Goal: Book appointment/travel/reservation

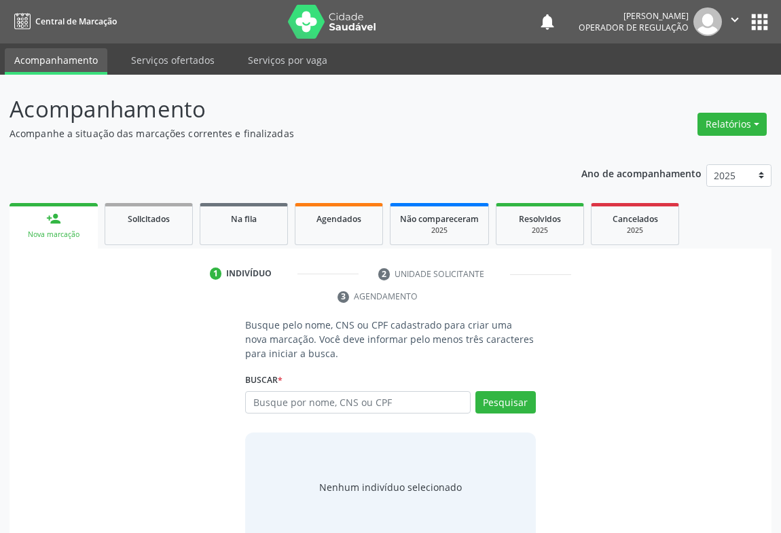
click at [735, 18] on icon "" at bounding box center [734, 19] width 15 height 15
click at [670, 86] on link "Sair" at bounding box center [700, 82] width 94 height 19
click at [50, 222] on div "person_add" at bounding box center [53, 218] width 15 height 15
click at [295, 402] on input "text" at bounding box center [357, 402] width 225 height 23
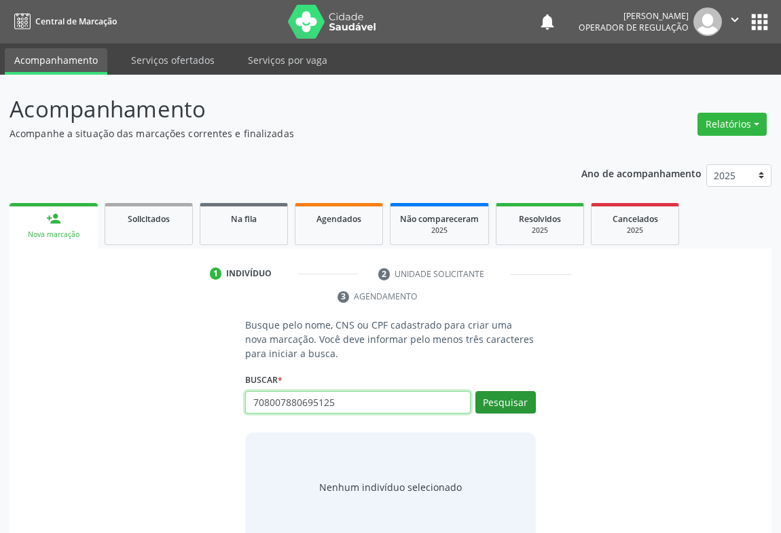
type input "708007880695125"
click at [507, 395] on button "Pesquisar" at bounding box center [505, 402] width 60 height 23
type input "708007880695125"
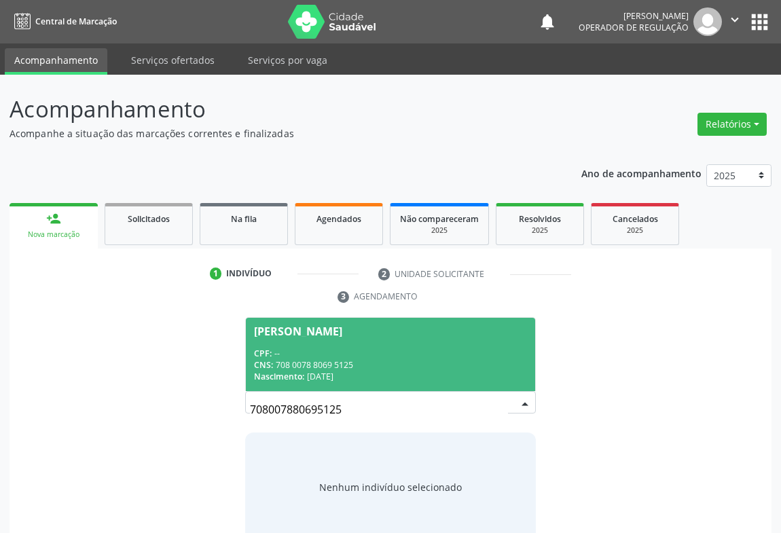
click at [301, 352] on div "CPF: --" at bounding box center [390, 354] width 273 height 12
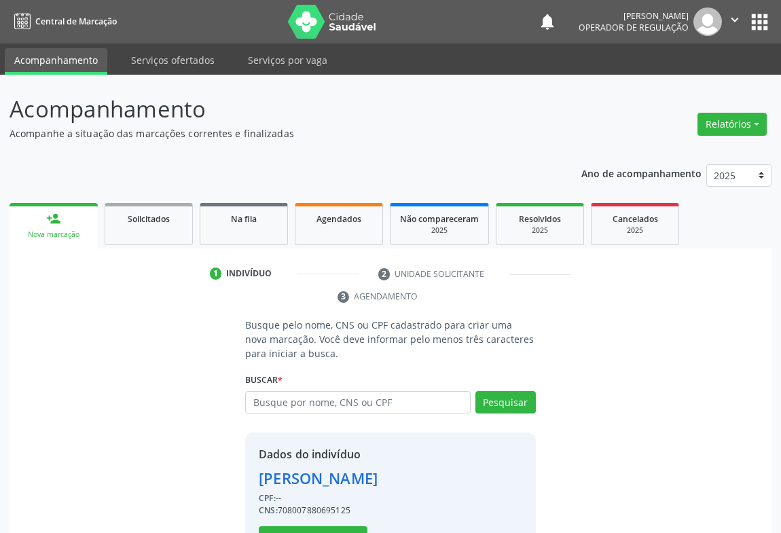
scroll to position [48, 0]
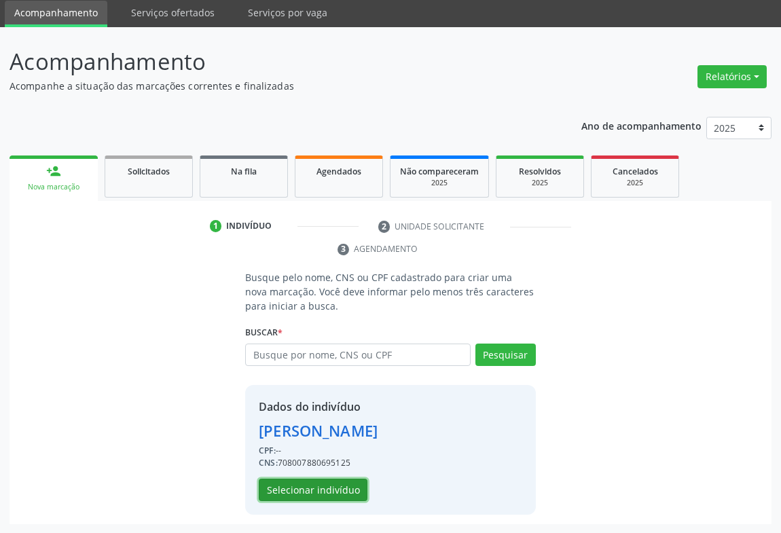
click at [317, 485] on button "Selecionar indivíduo" at bounding box center [313, 490] width 109 height 23
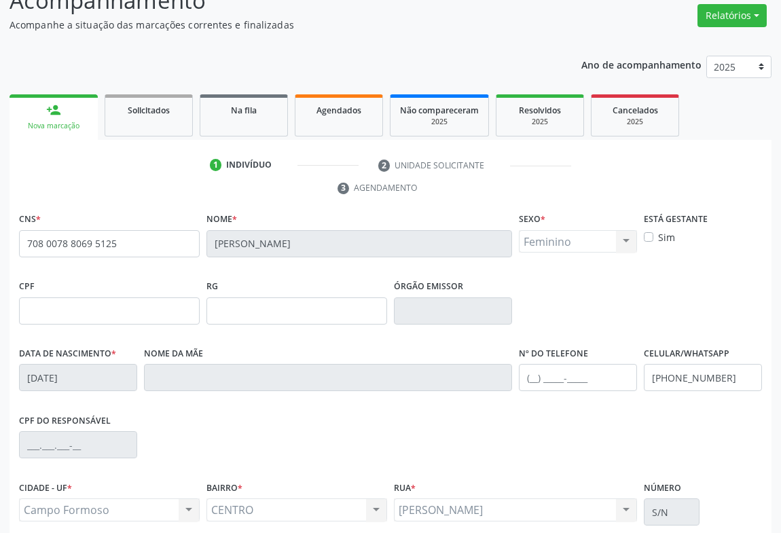
scroll to position [225, 0]
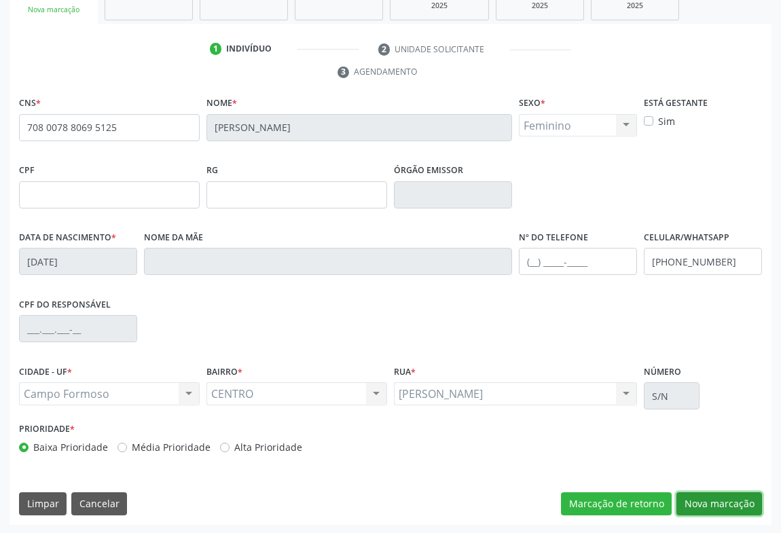
click at [718, 502] on button "Nova marcação" at bounding box center [719, 503] width 86 height 23
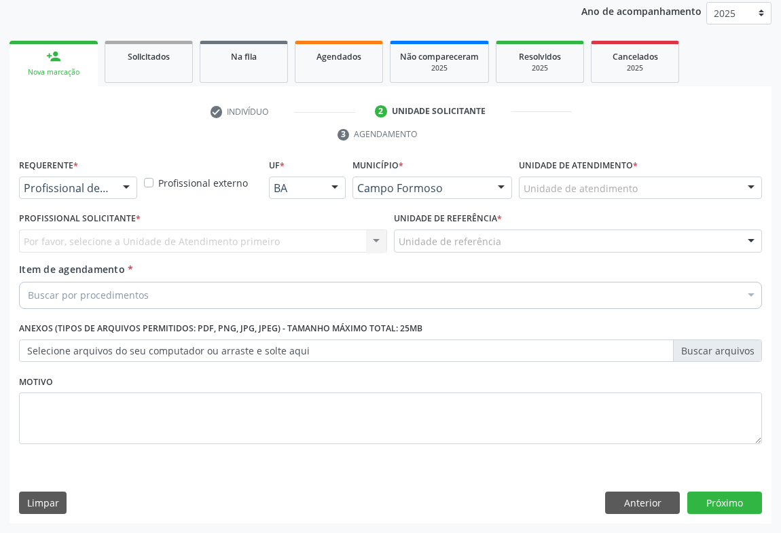
scroll to position [162, 0]
click at [122, 185] on div at bounding box center [126, 189] width 20 height 23
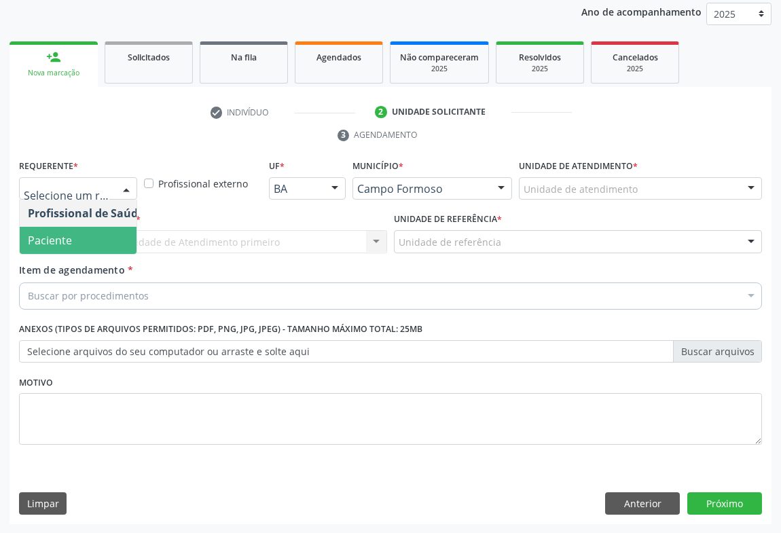
click at [42, 242] on span "Paciente" at bounding box center [50, 240] width 44 height 15
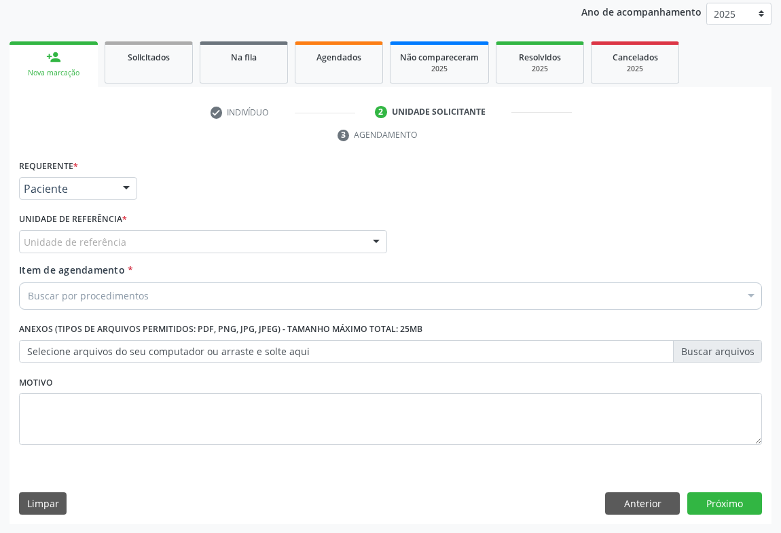
drag, startPoint x: 193, startPoint y: 230, endPoint x: 144, endPoint y: 250, distance: 52.9
click at [193, 231] on div "Unidade de referência" at bounding box center [203, 241] width 368 height 23
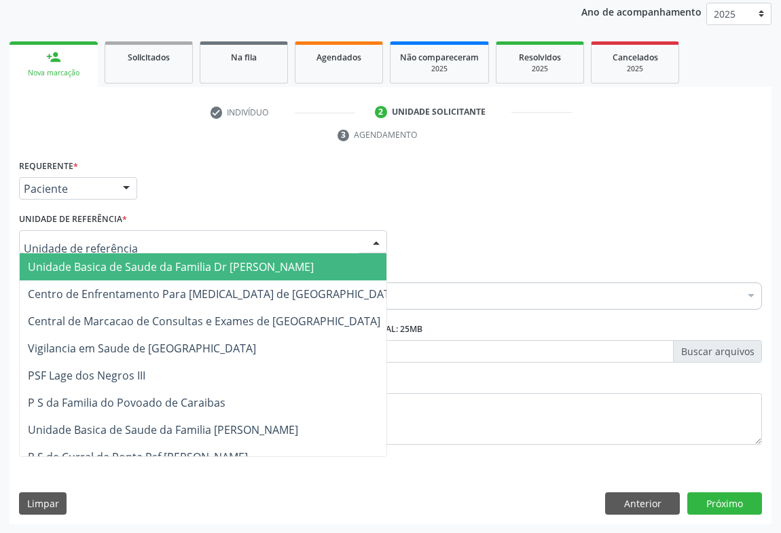
drag, startPoint x: 114, startPoint y: 260, endPoint x: 155, endPoint y: 272, distance: 43.2
click at [115, 260] on span "Unidade Basica de Saude da Familia Dr [PERSON_NAME]" at bounding box center [171, 266] width 286 height 15
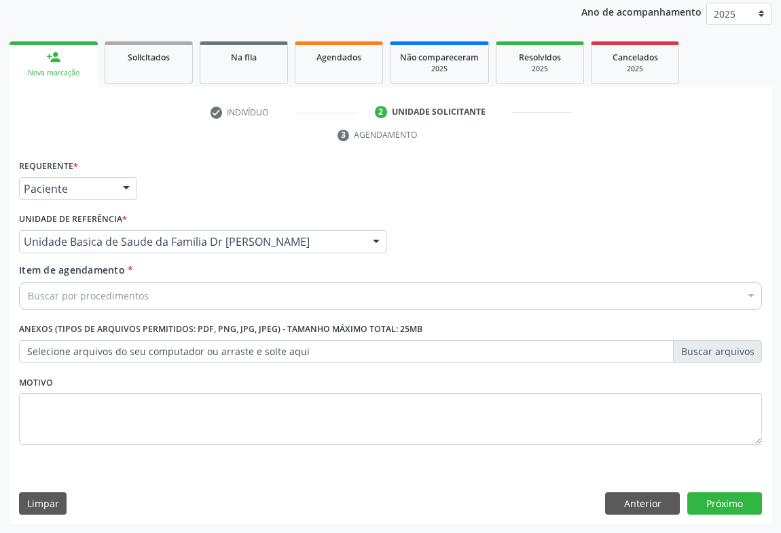
click at [128, 283] on div "Buscar por procedimentos" at bounding box center [390, 295] width 743 height 27
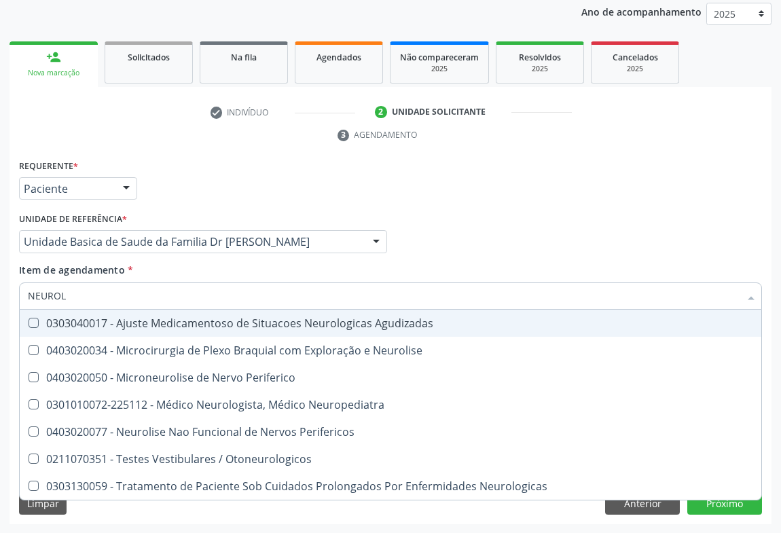
type input "NEUROLO"
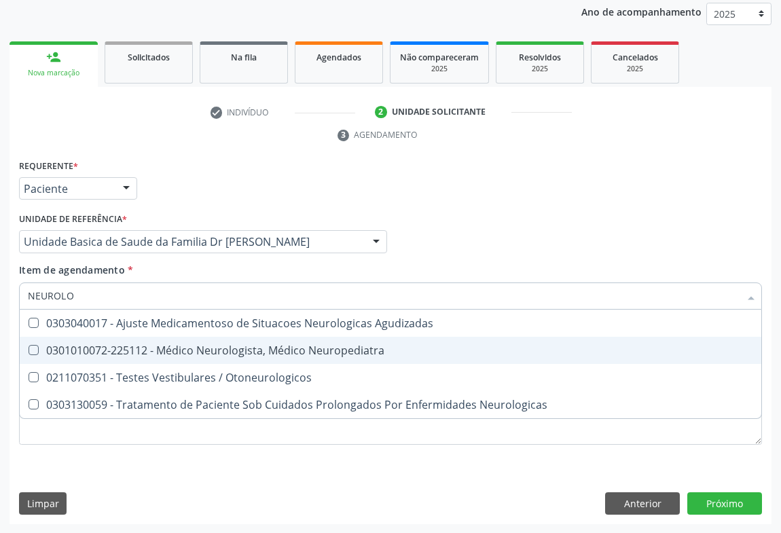
click at [226, 348] on div "0301010072-225112 - Médico Neurologista, Médico Neuropediatra" at bounding box center [390, 350] width 725 height 11
checkbox Neuropediatra "true"
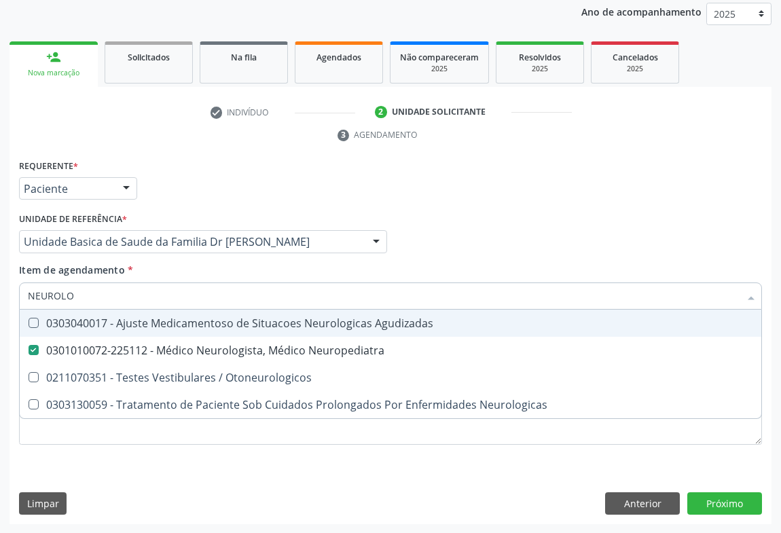
click at [164, 263] on div "Item de agendamento * NEUROLO Desfazer seleção 0303040017 - Ajuste Medicamentos…" at bounding box center [390, 284] width 743 height 43
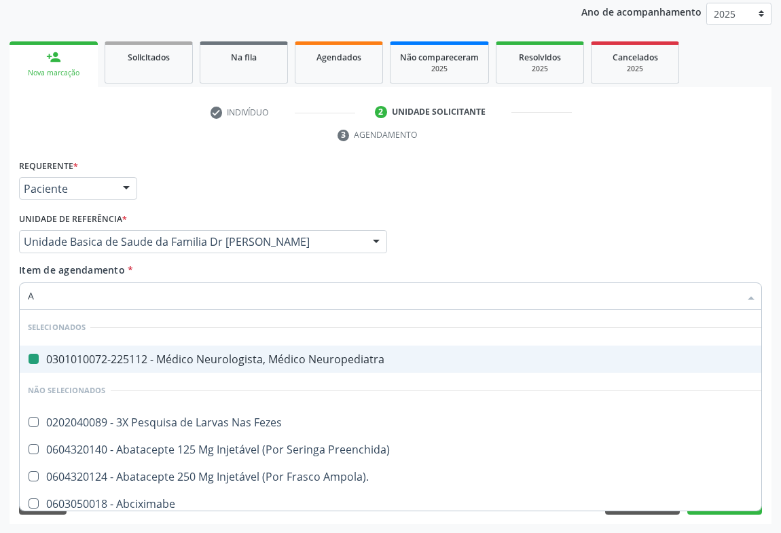
type input "AB"
checkbox Neuropediatra "false"
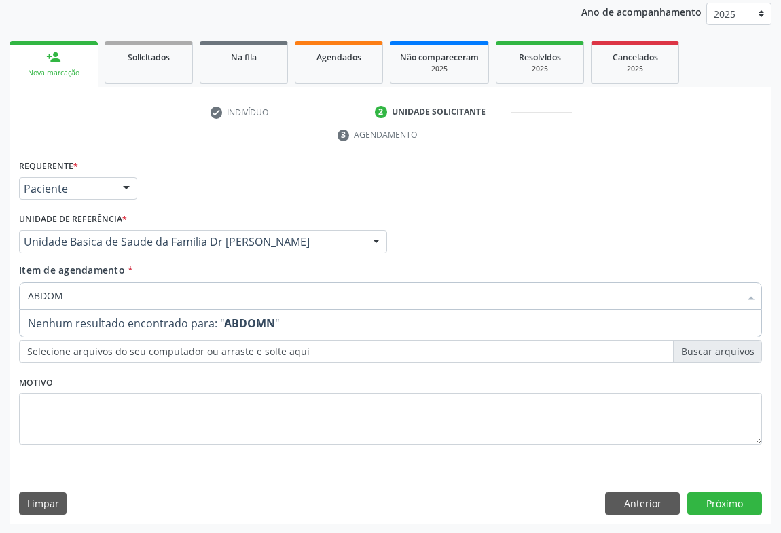
type input "ABDO"
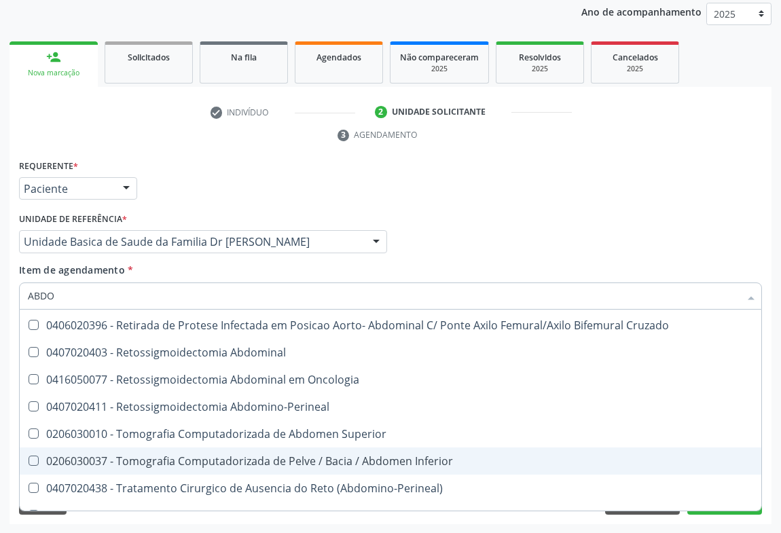
scroll to position [920, 0]
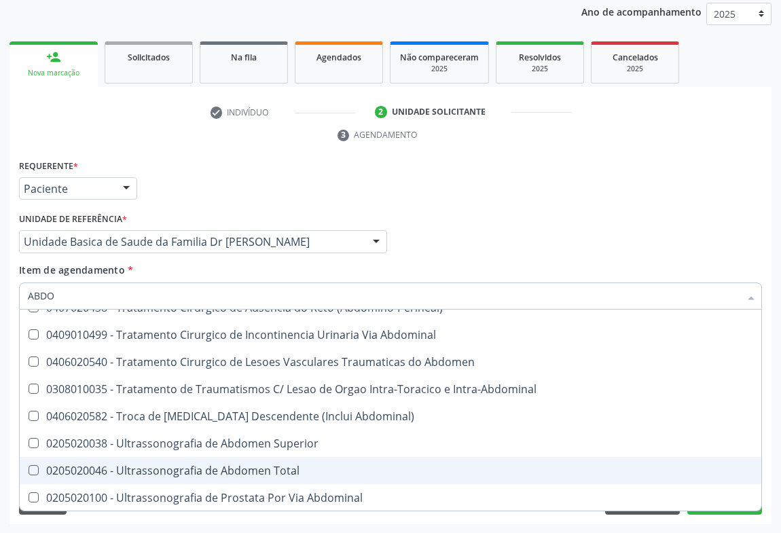
click at [236, 458] on span "0205020046 - Ultrassonografia de Abdomen Total" at bounding box center [390, 470] width 741 height 27
checkbox Total "true"
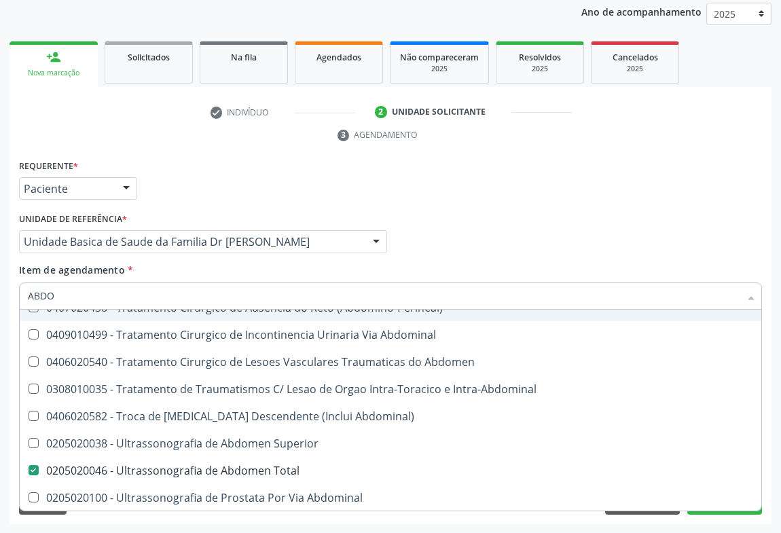
click at [494, 213] on div "Profissional Solicitante Por favor, selecione a Unidade de Atendimento primeiro…" at bounding box center [390, 235] width 749 height 53
checkbox Oncologia "true"
checkbox Reto "true"
checkbox Total "false"
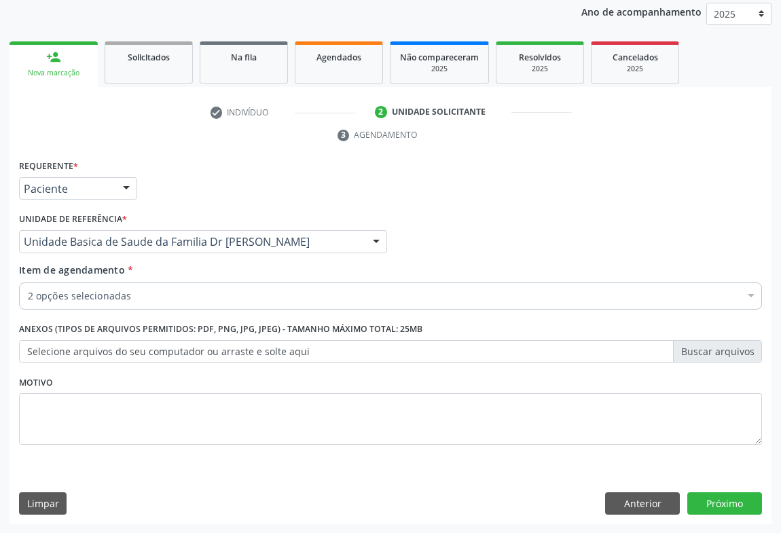
scroll to position [0, 0]
click at [728, 500] on button "Próximo" at bounding box center [724, 503] width 75 height 23
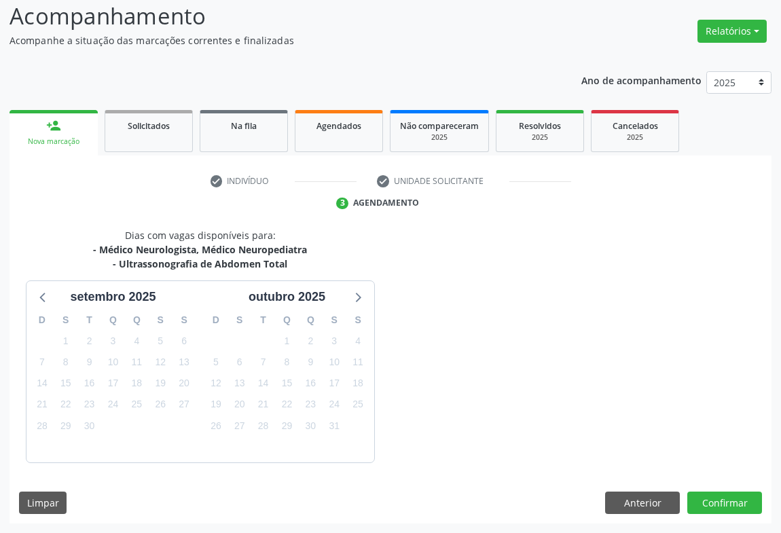
scroll to position [132, 0]
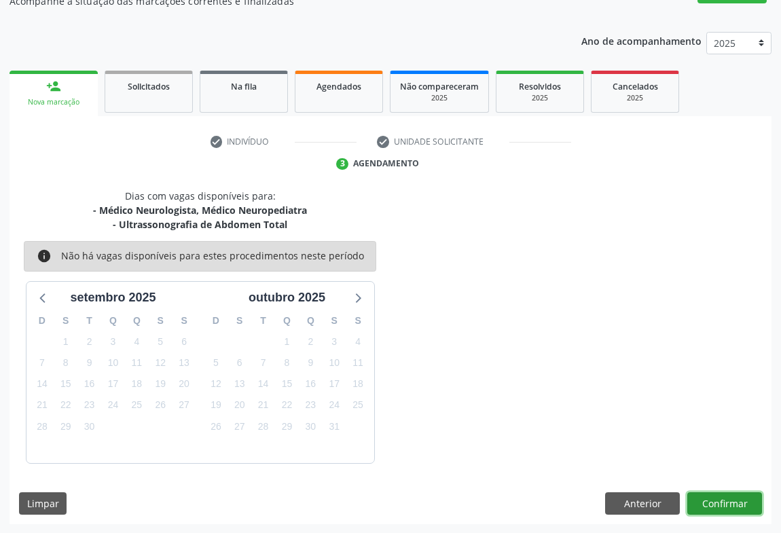
click at [719, 493] on button "Confirmar" at bounding box center [724, 503] width 75 height 23
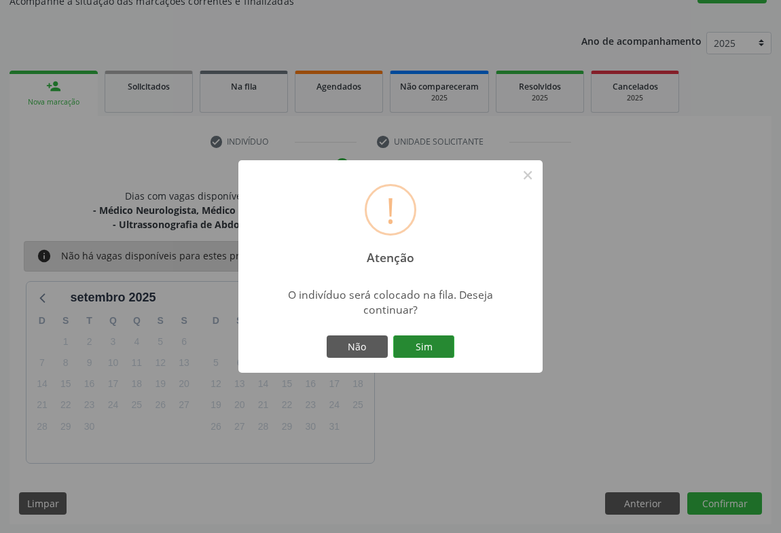
click at [424, 346] on button "Sim" at bounding box center [423, 346] width 61 height 23
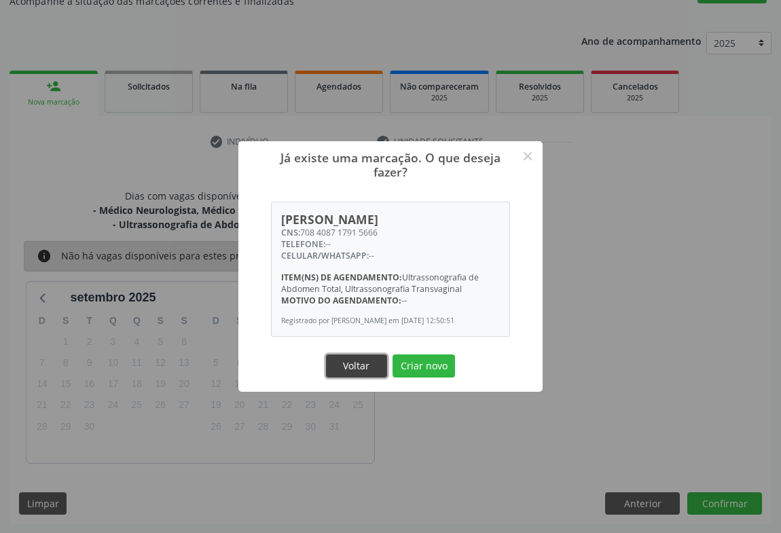
click at [362, 360] on button "Voltar" at bounding box center [356, 365] width 61 height 23
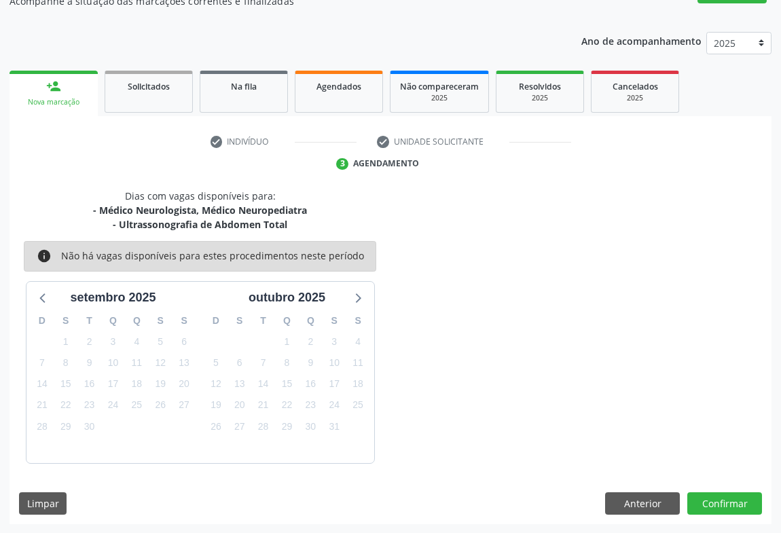
scroll to position [0, 0]
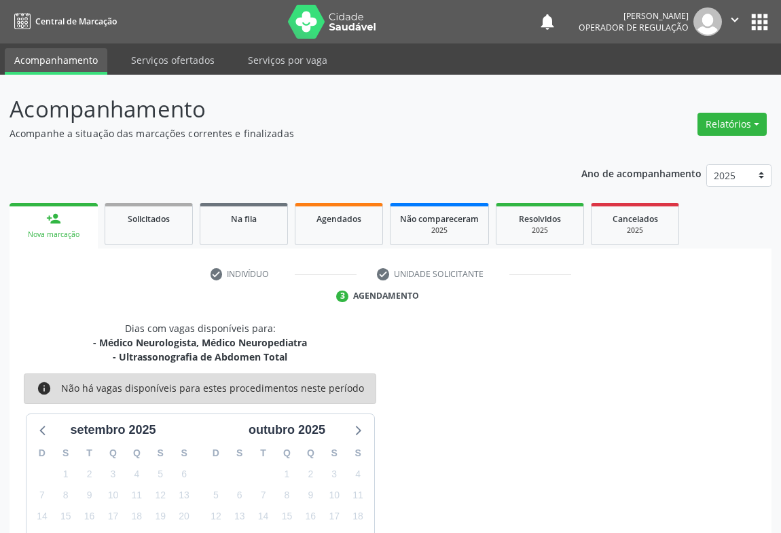
click at [739, 16] on icon "" at bounding box center [734, 19] width 15 height 15
click at [674, 82] on link "Sair" at bounding box center [700, 82] width 94 height 19
